Goal: Transaction & Acquisition: Subscribe to service/newsletter

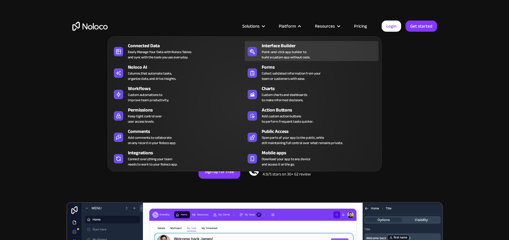
click at [276, 54] on div "Point-and-click app builder to build a custom app without code." at bounding box center [286, 54] width 48 height 11
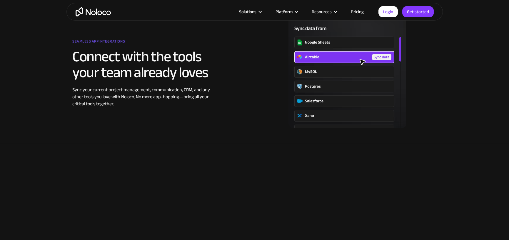
scroll to position [760, 0]
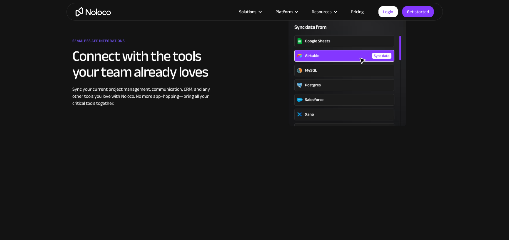
click at [361, 14] on link "Pricing" at bounding box center [357, 12] width 28 height 8
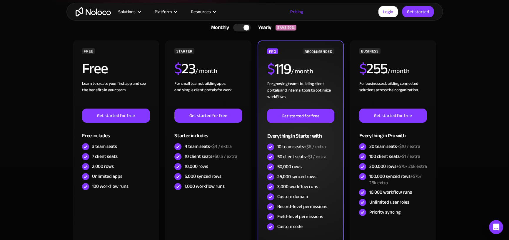
scroll to position [140, 0]
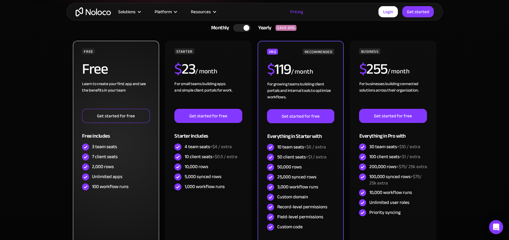
click at [106, 109] on link "Get started for free" at bounding box center [116, 116] width 68 height 14
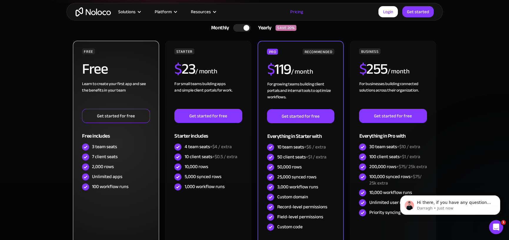
scroll to position [0, 0]
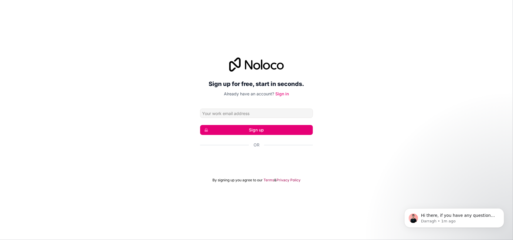
click at [354, 107] on div "Sign up for free, start in seconds. Already have an account? Sign in Sign up Or…" at bounding box center [256, 120] width 513 height 142
